Goal: Task Accomplishment & Management: Manage account settings

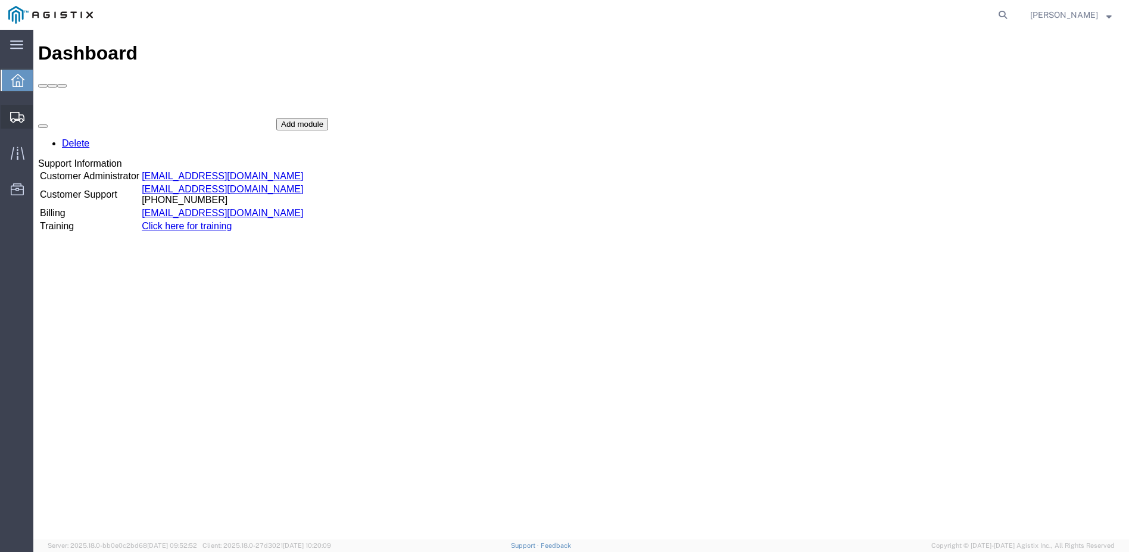
click at [0, 0] on span "Shipment Manager" at bounding box center [0, 0] width 0 height 0
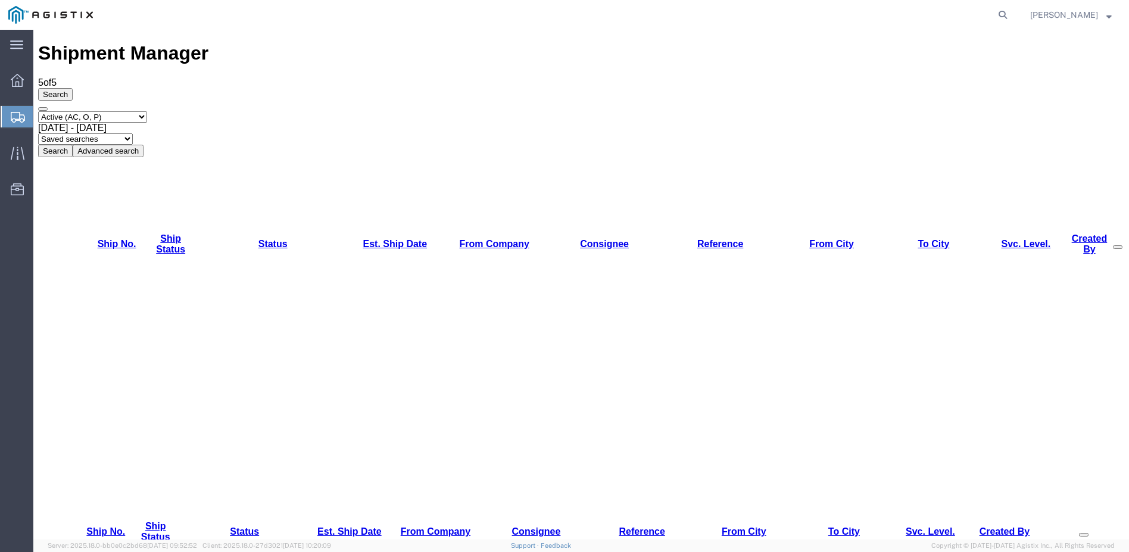
click at [1109, 17] on strong "button" at bounding box center [1109, 15] width 5 height 4
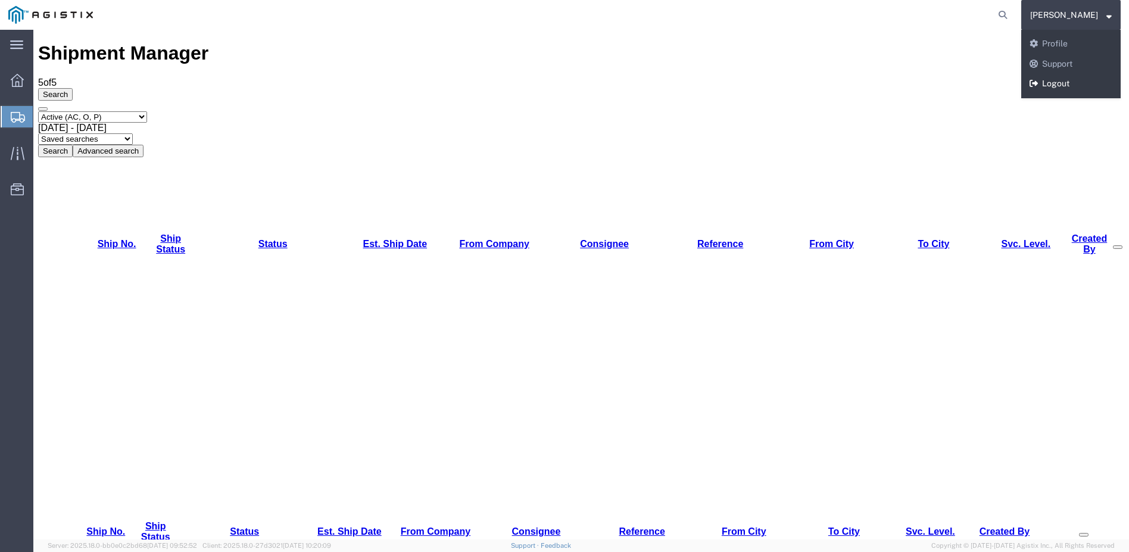
click at [1069, 75] on link "Logout" at bounding box center [1070, 84] width 99 height 20
